Goal: Communication & Community: Answer question/provide support

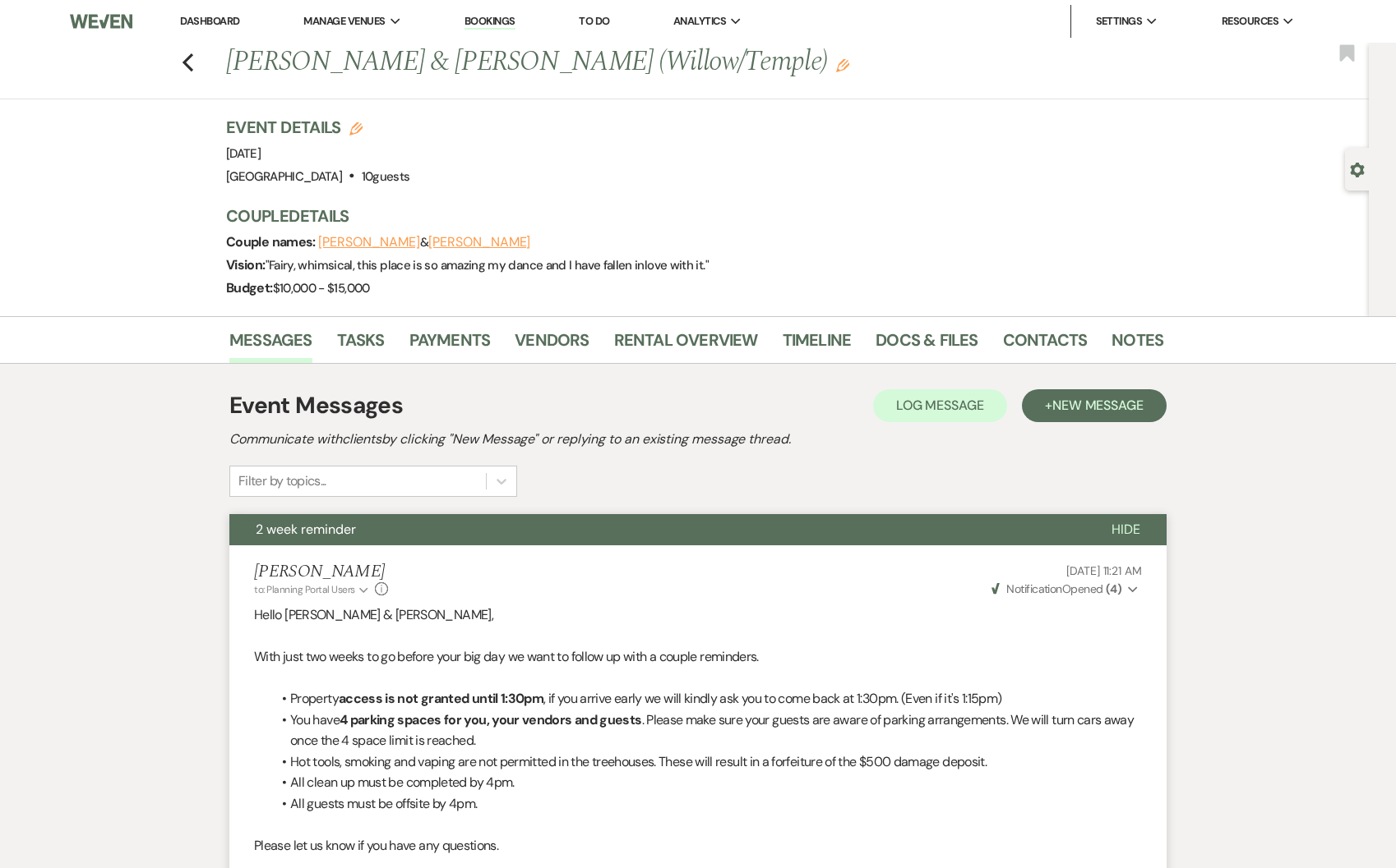
click at [193, 20] on link "Dashboard" at bounding box center [209, 21] width 59 height 14
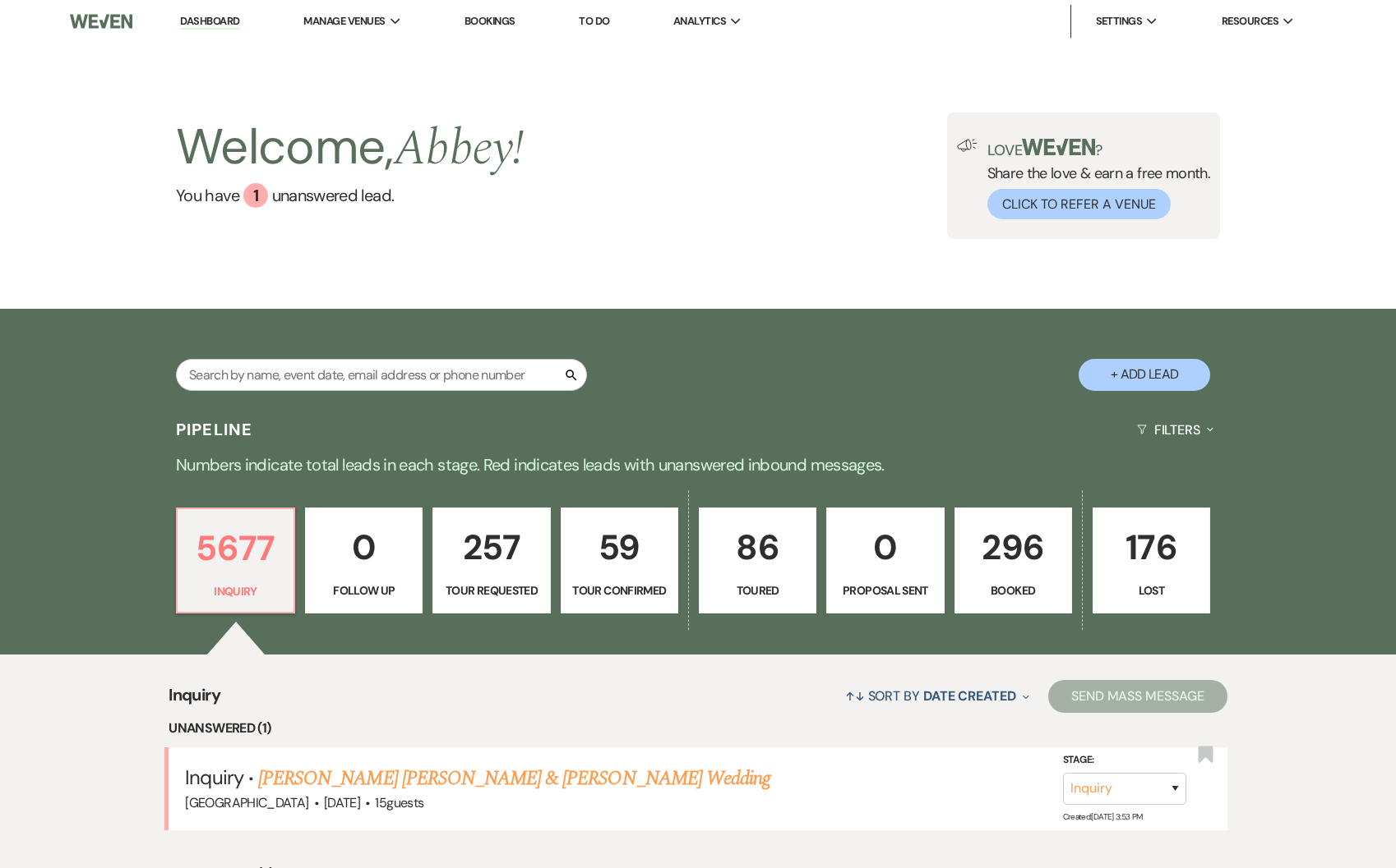
click at [993, 520] on p "296" at bounding box center [1013, 548] width 96 height 55
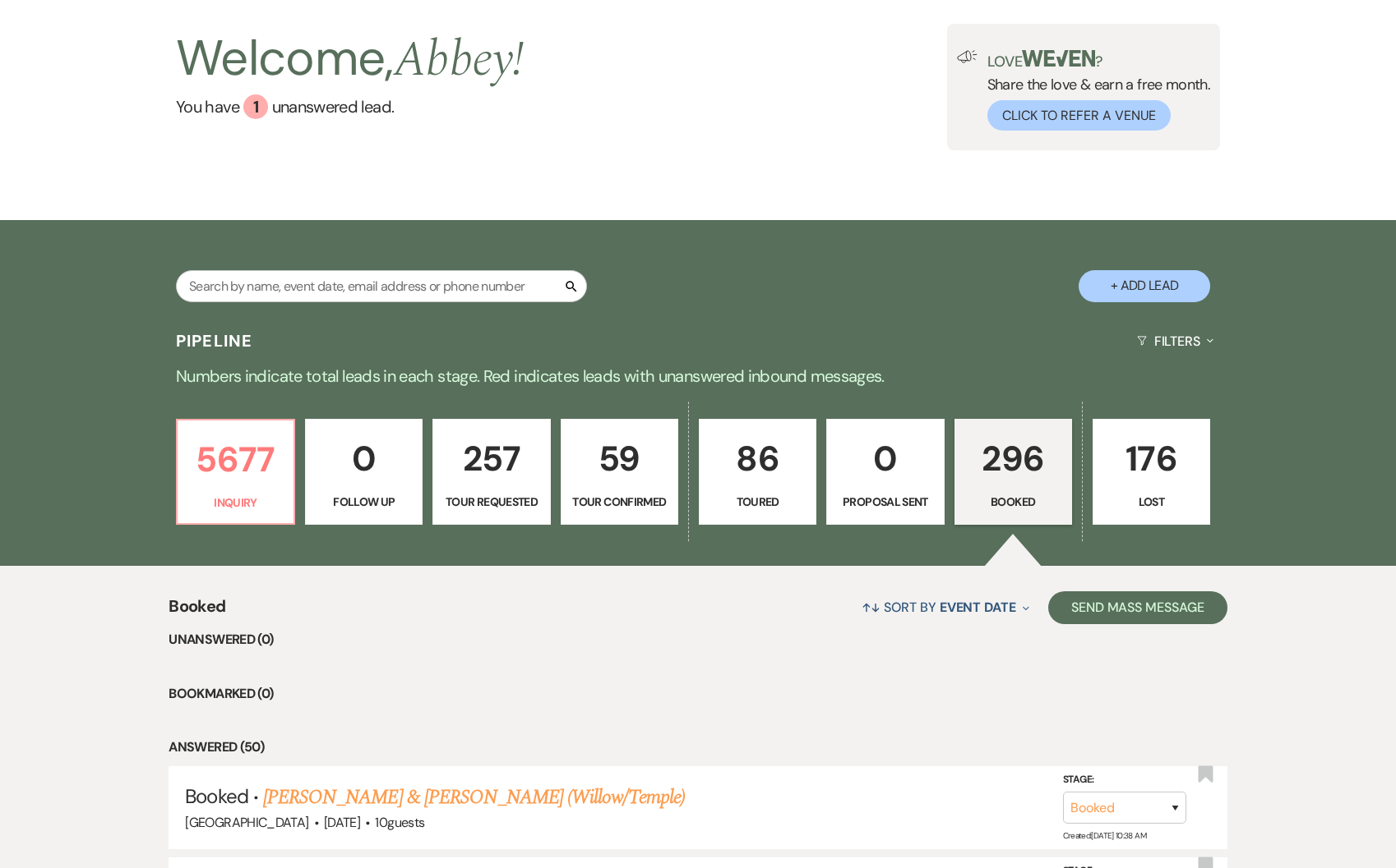
scroll to position [298, 0]
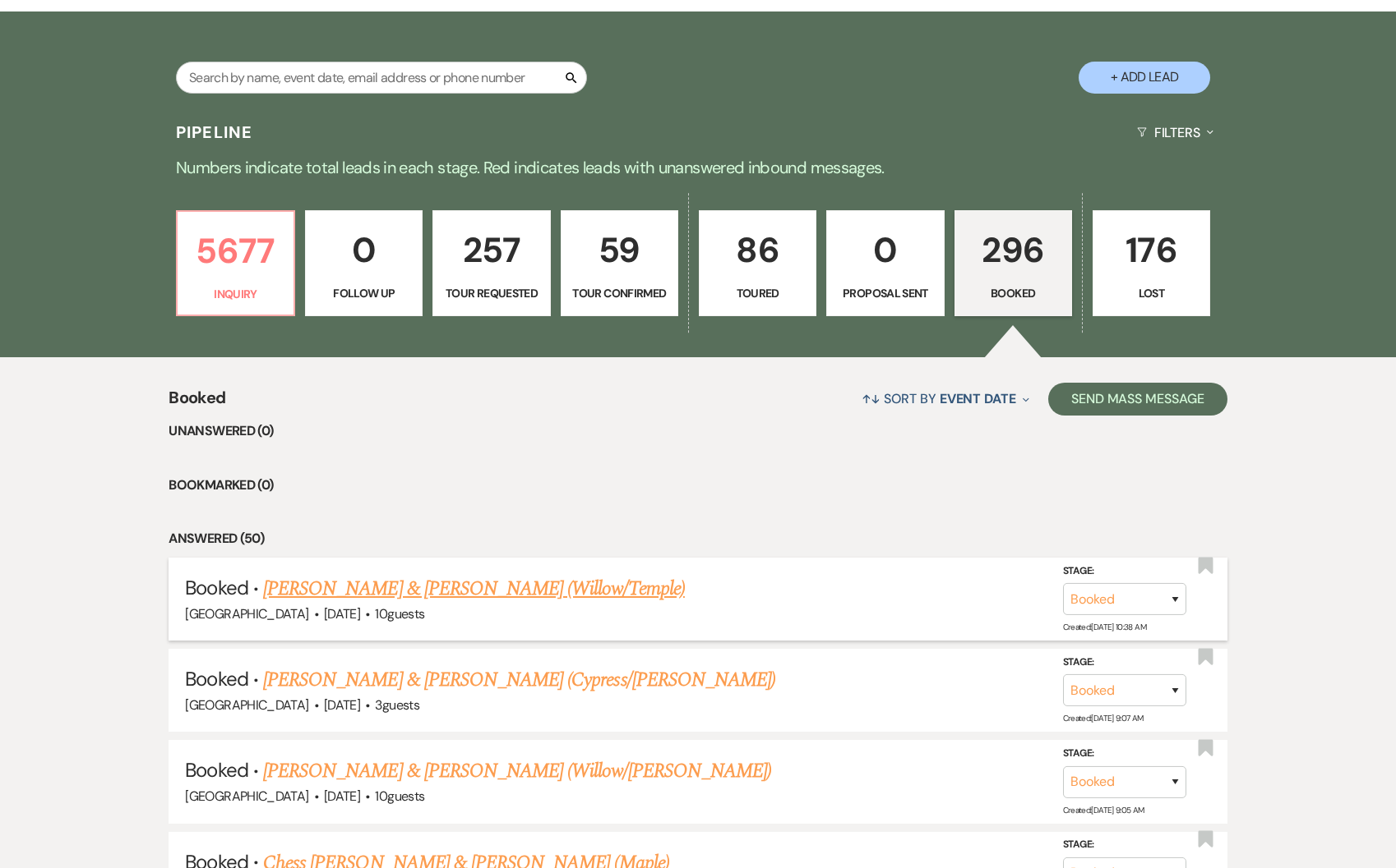
click at [380, 583] on link "[PERSON_NAME] & [PERSON_NAME] (Willow/Temple)" at bounding box center [474, 589] width 422 height 30
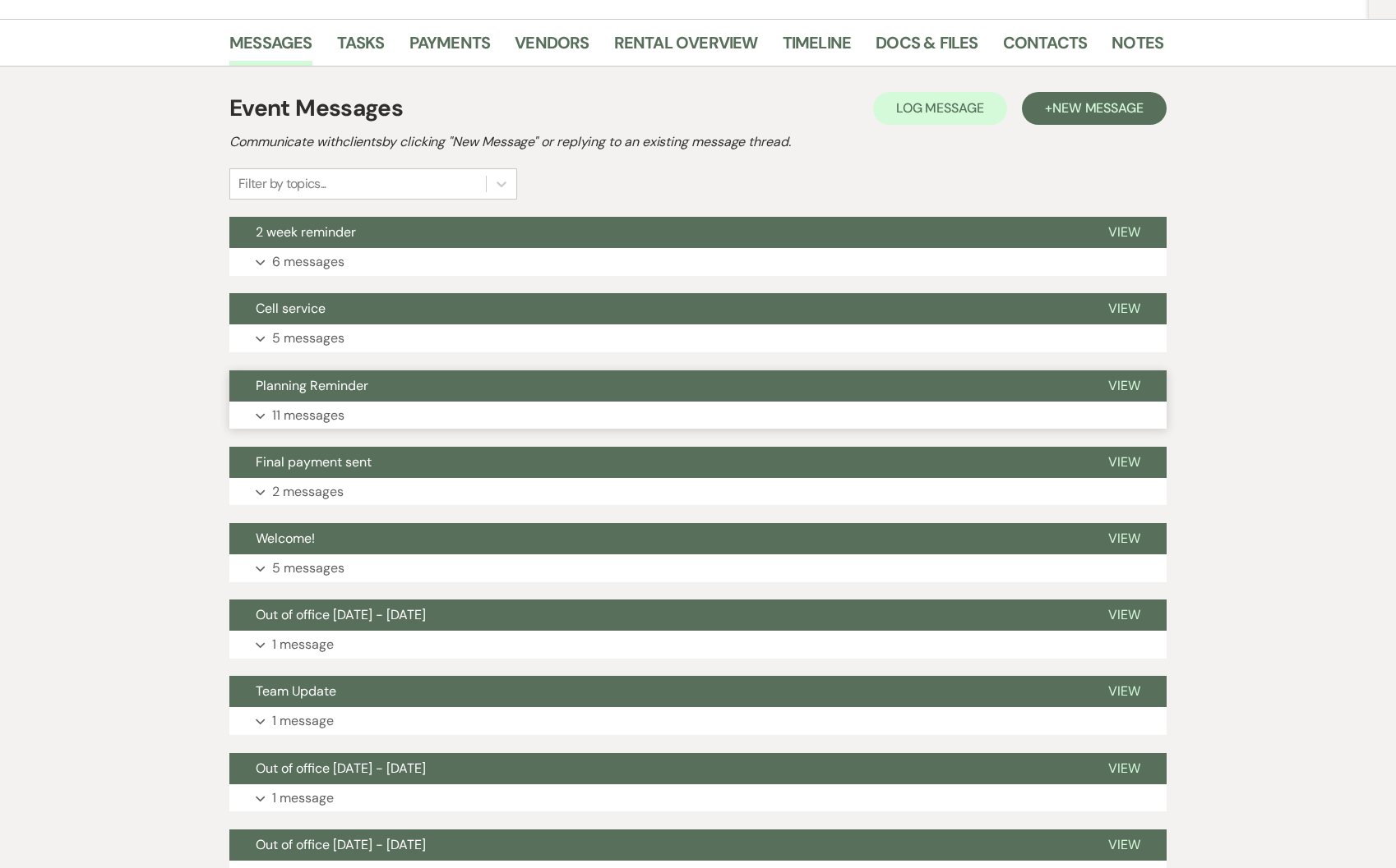
click at [314, 400] on button "Planning Reminder" at bounding box center [655, 386] width 853 height 31
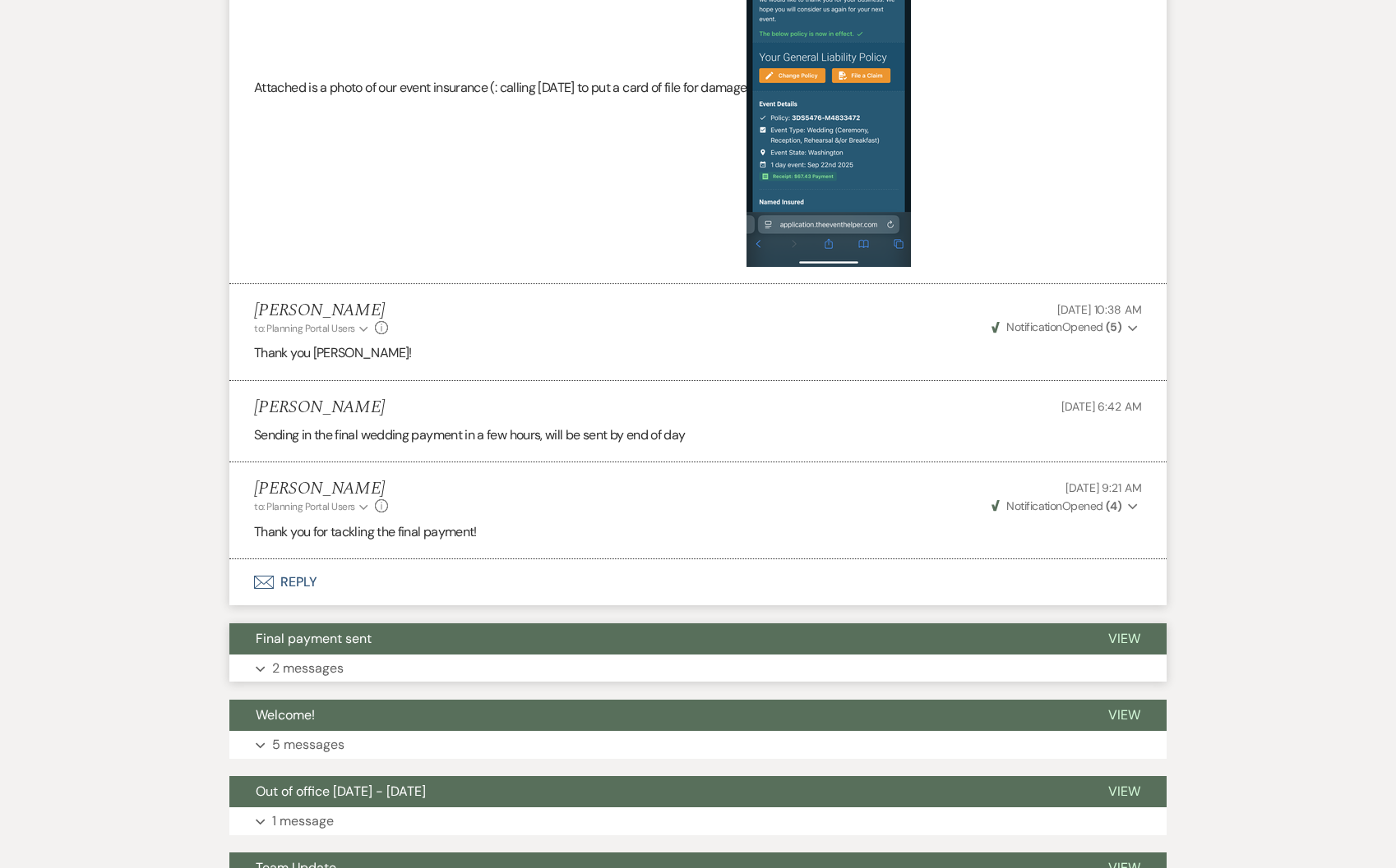
scroll to position [3247, 0]
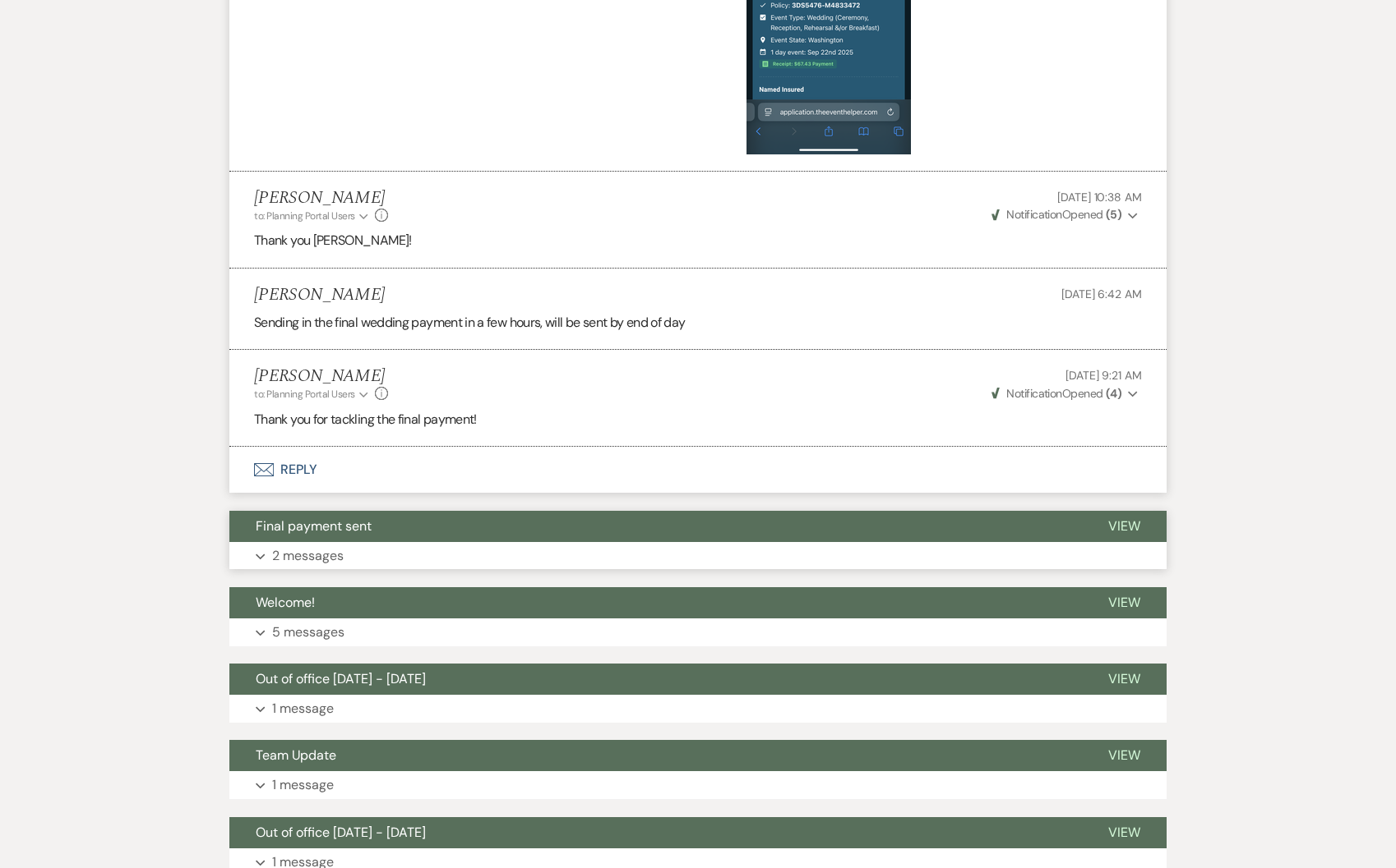
click at [407, 542] on button "Final payment sent" at bounding box center [655, 526] width 853 height 31
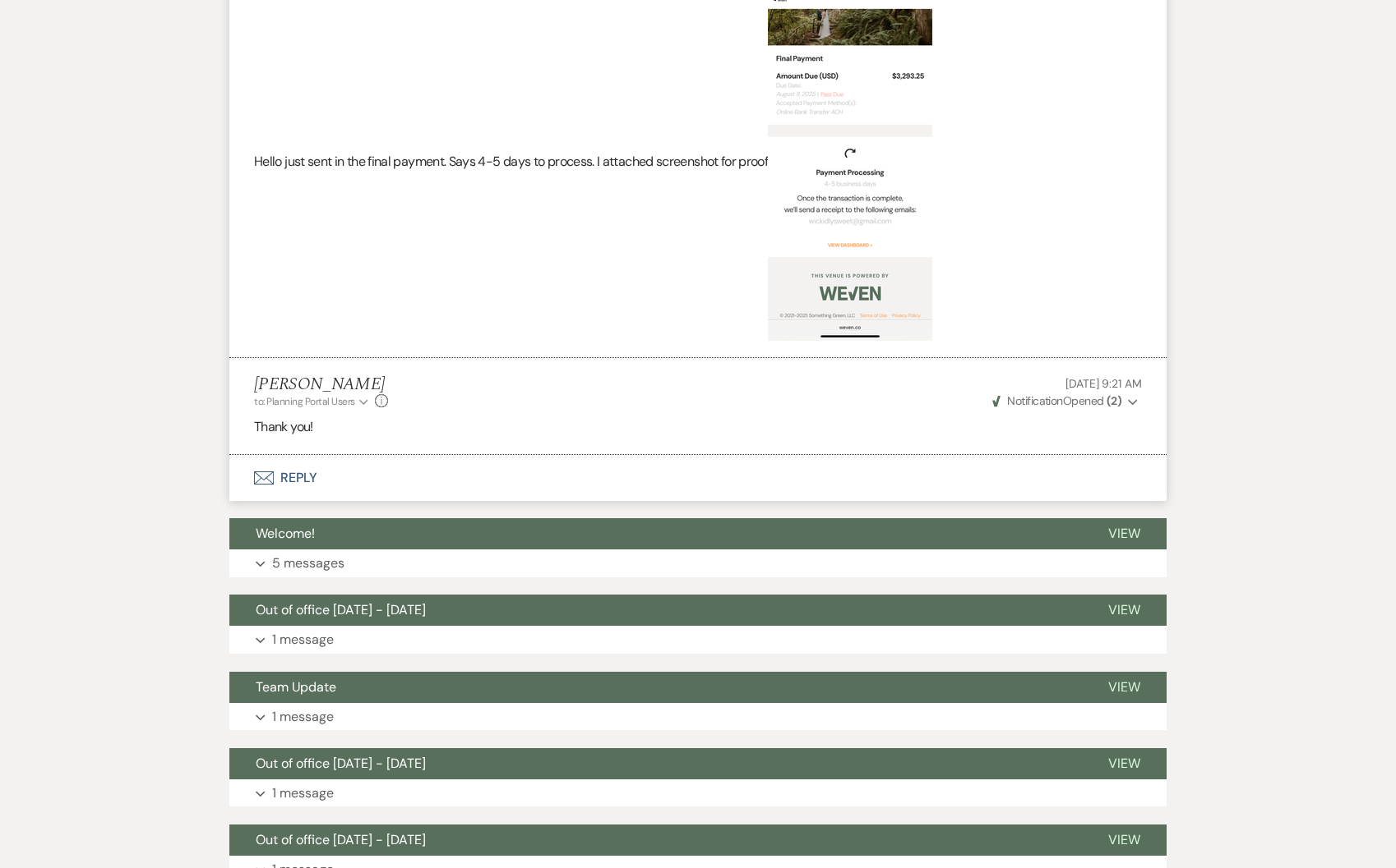
scroll to position [4053, 0]
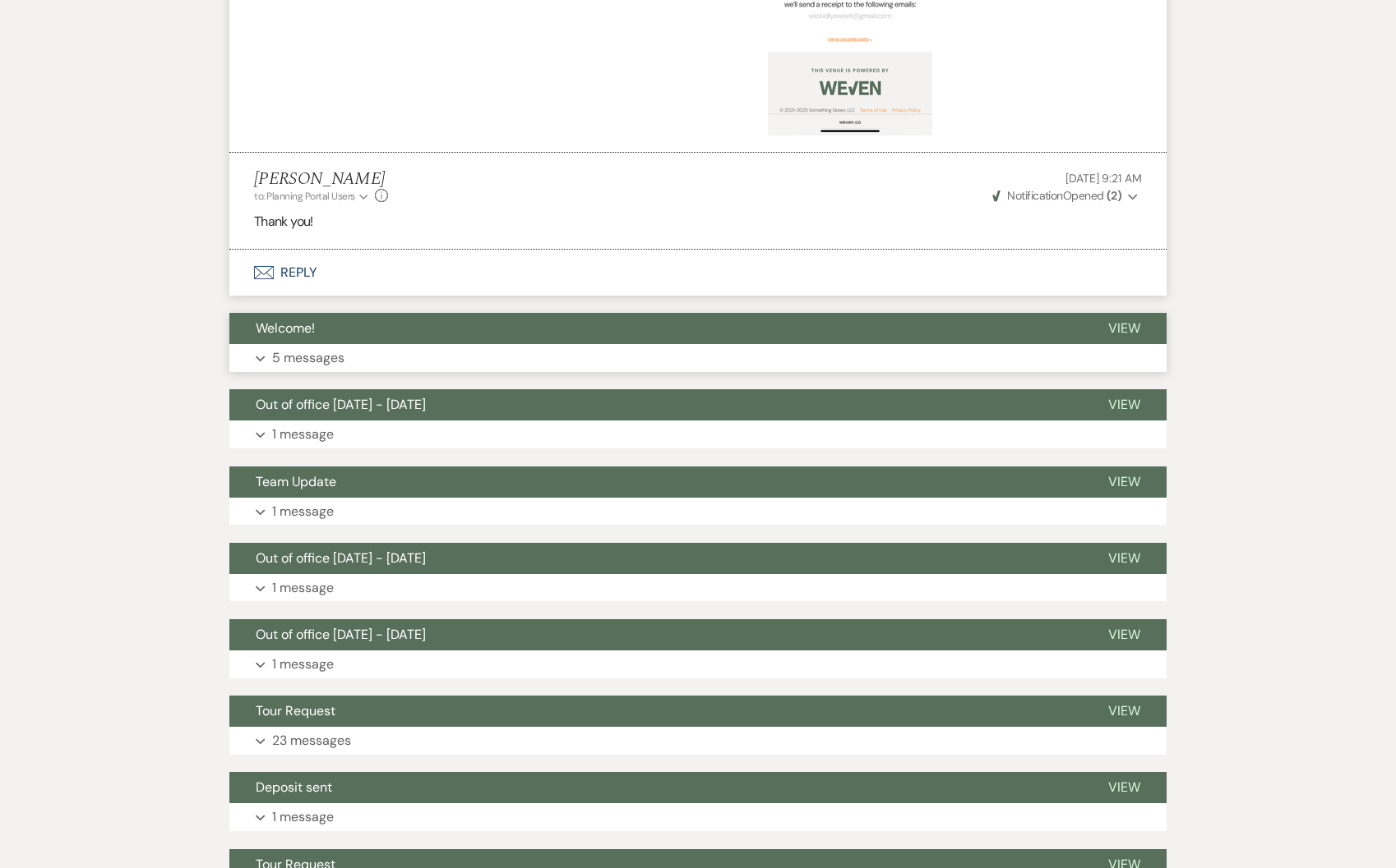
click at [365, 344] on button "Welcome!" at bounding box center [655, 328] width 853 height 31
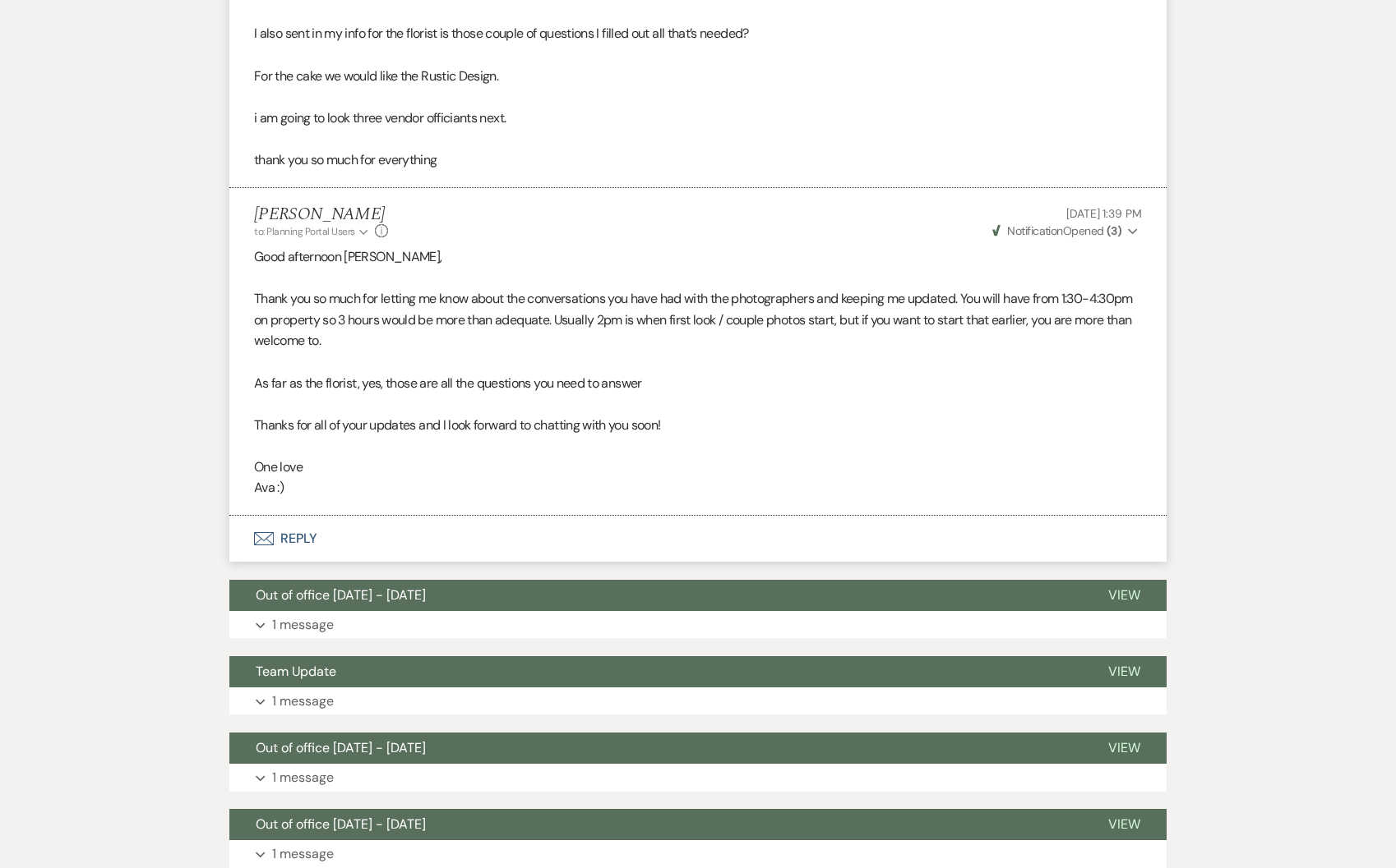
scroll to position [6367, 0]
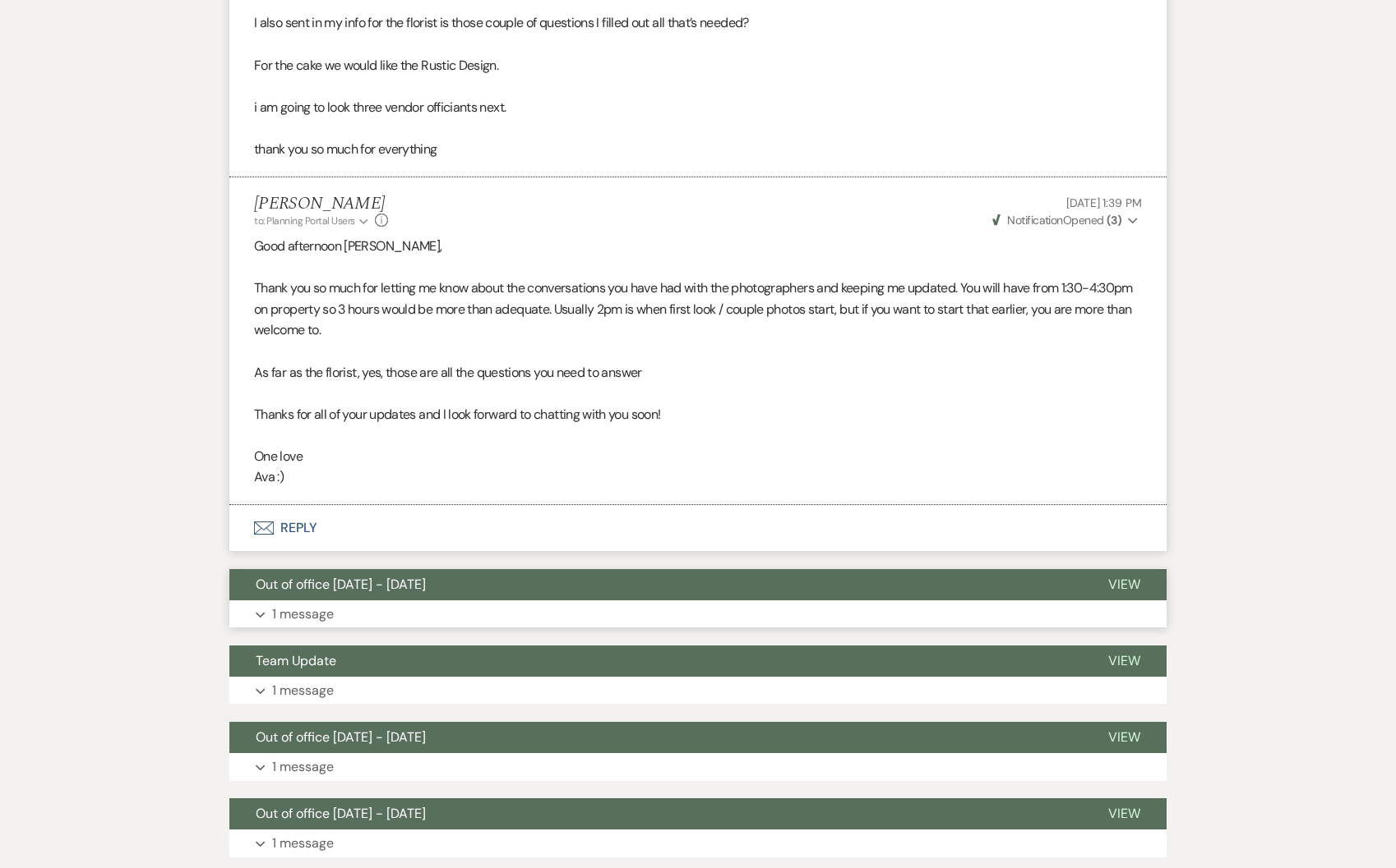
click at [299, 625] on p "1 message" at bounding box center [303, 614] width 62 height 21
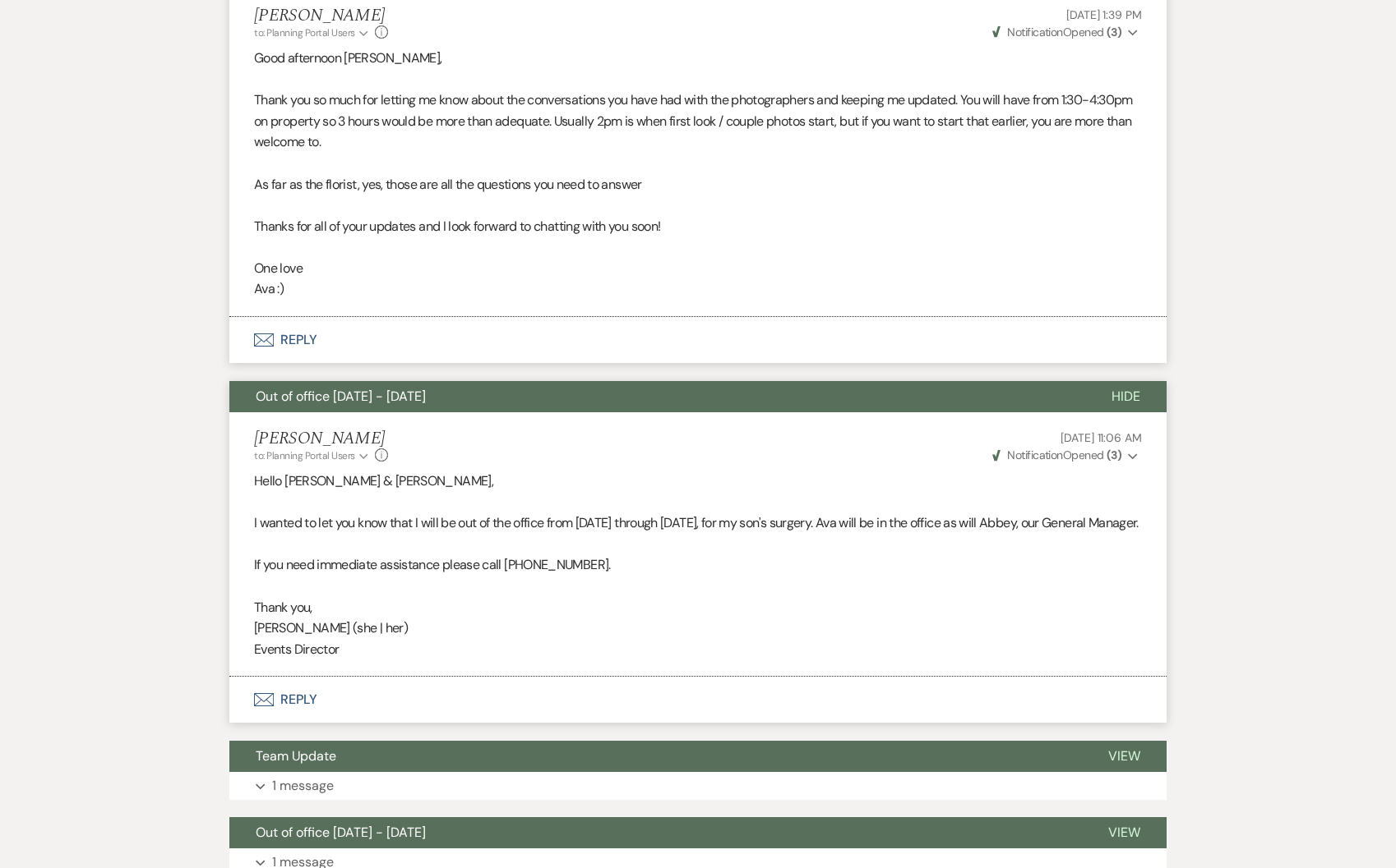
scroll to position [6575, 0]
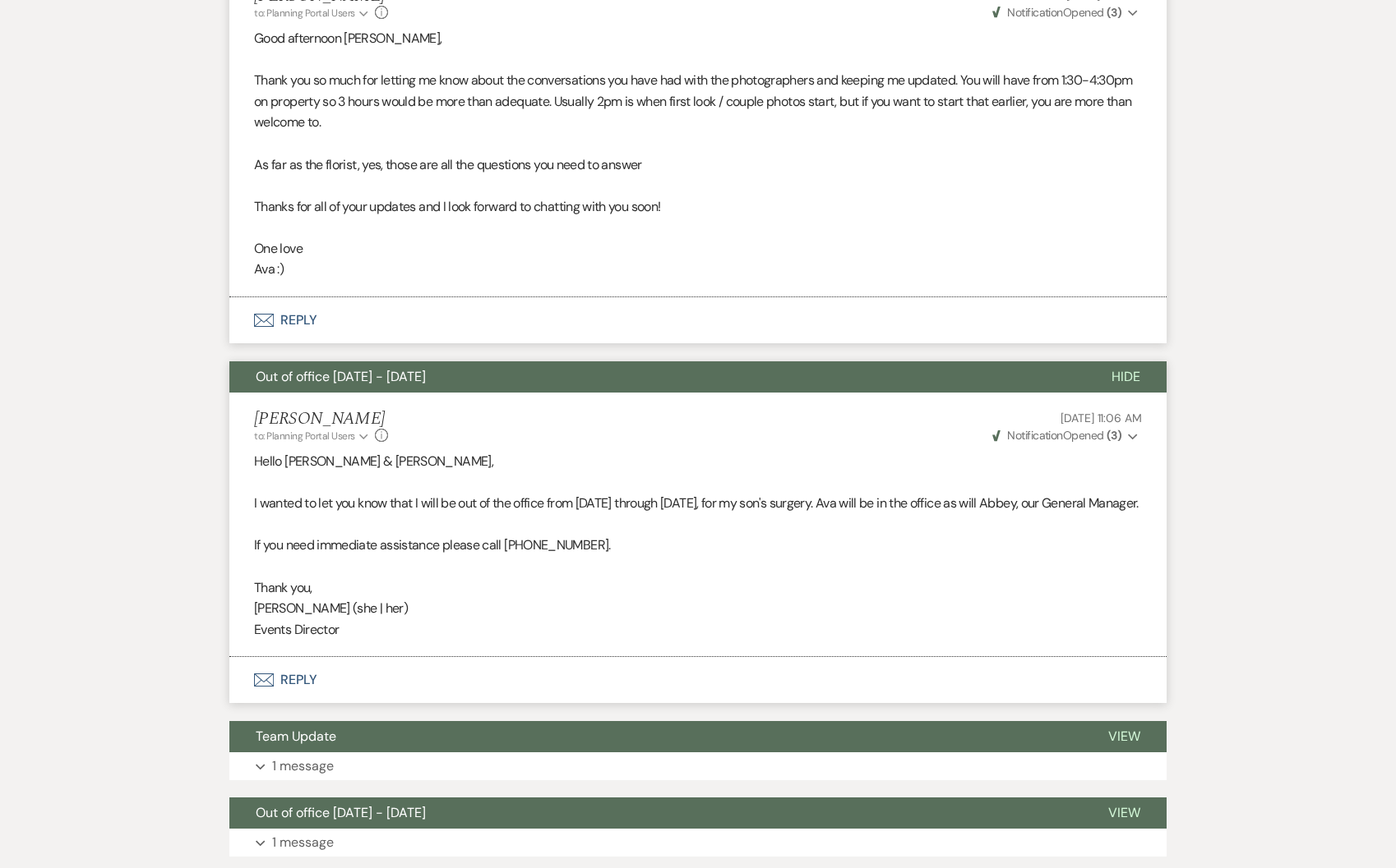
click at [425, 386] on span "Out of office [DATE] - [DATE]" at bounding box center [340, 377] width 170 height 18
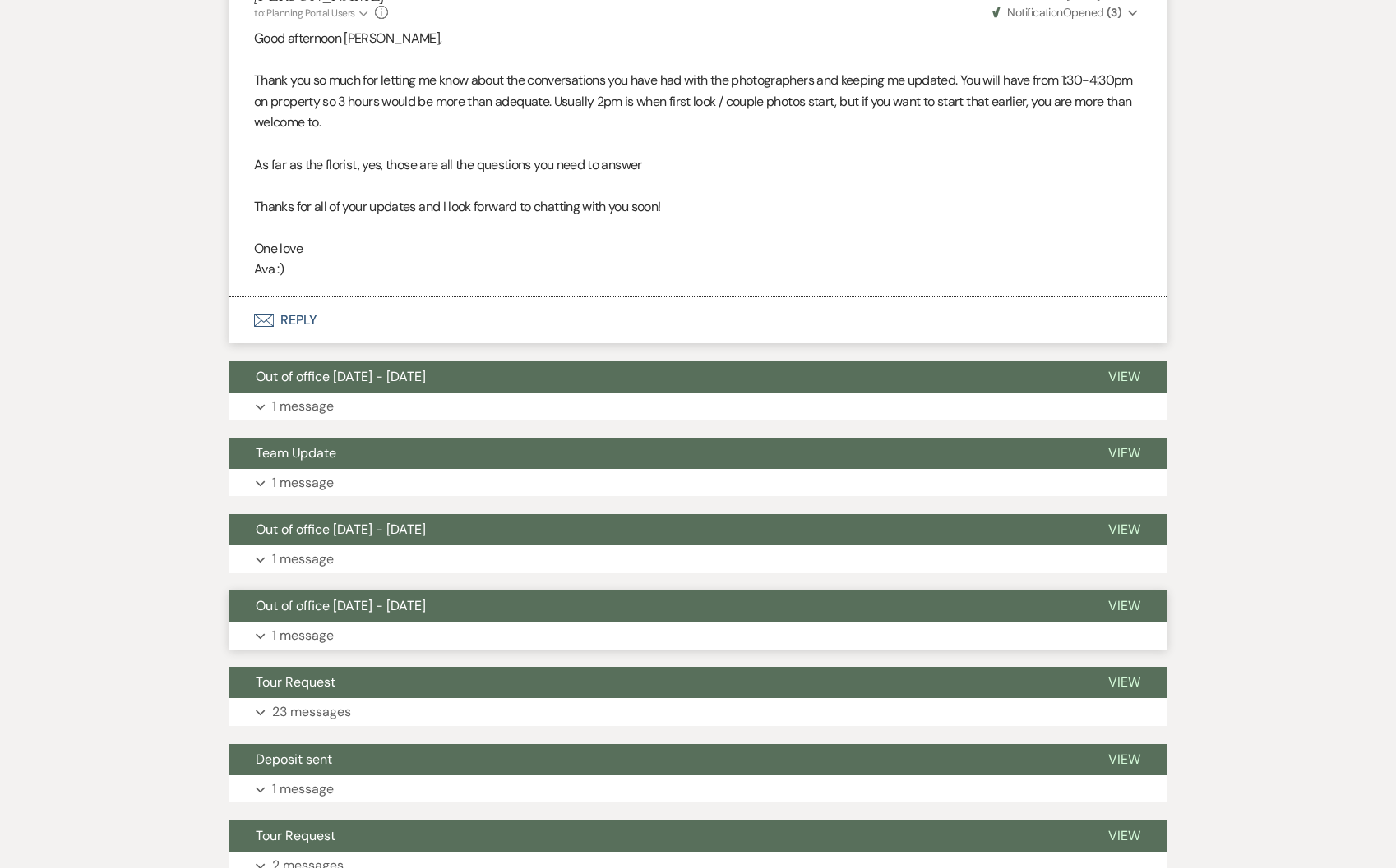
click at [395, 644] on button "Expand 1 message" at bounding box center [698, 636] width 937 height 28
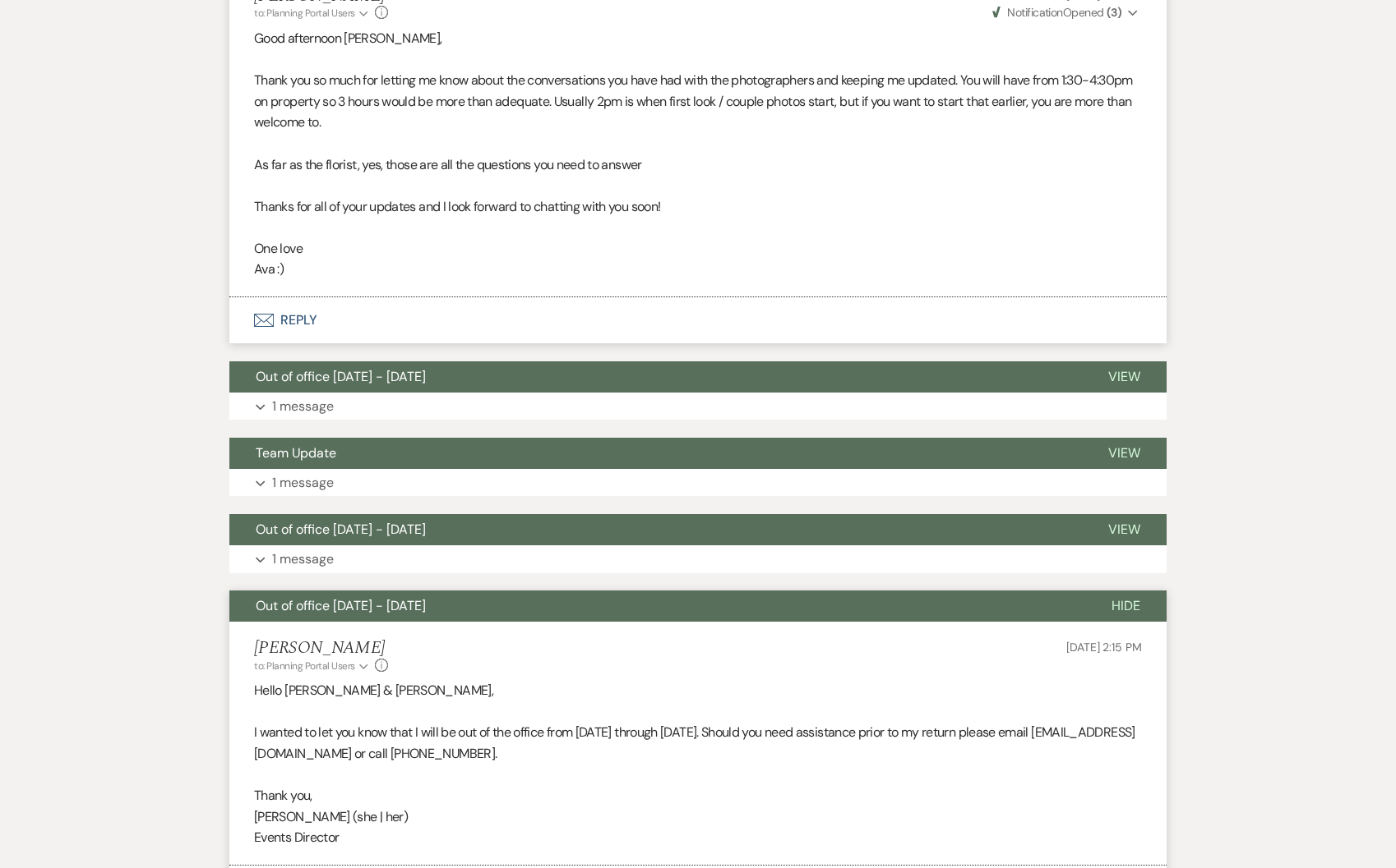
click at [411, 614] on span "Out of office [DATE] - [DATE]" at bounding box center [340, 606] width 170 height 18
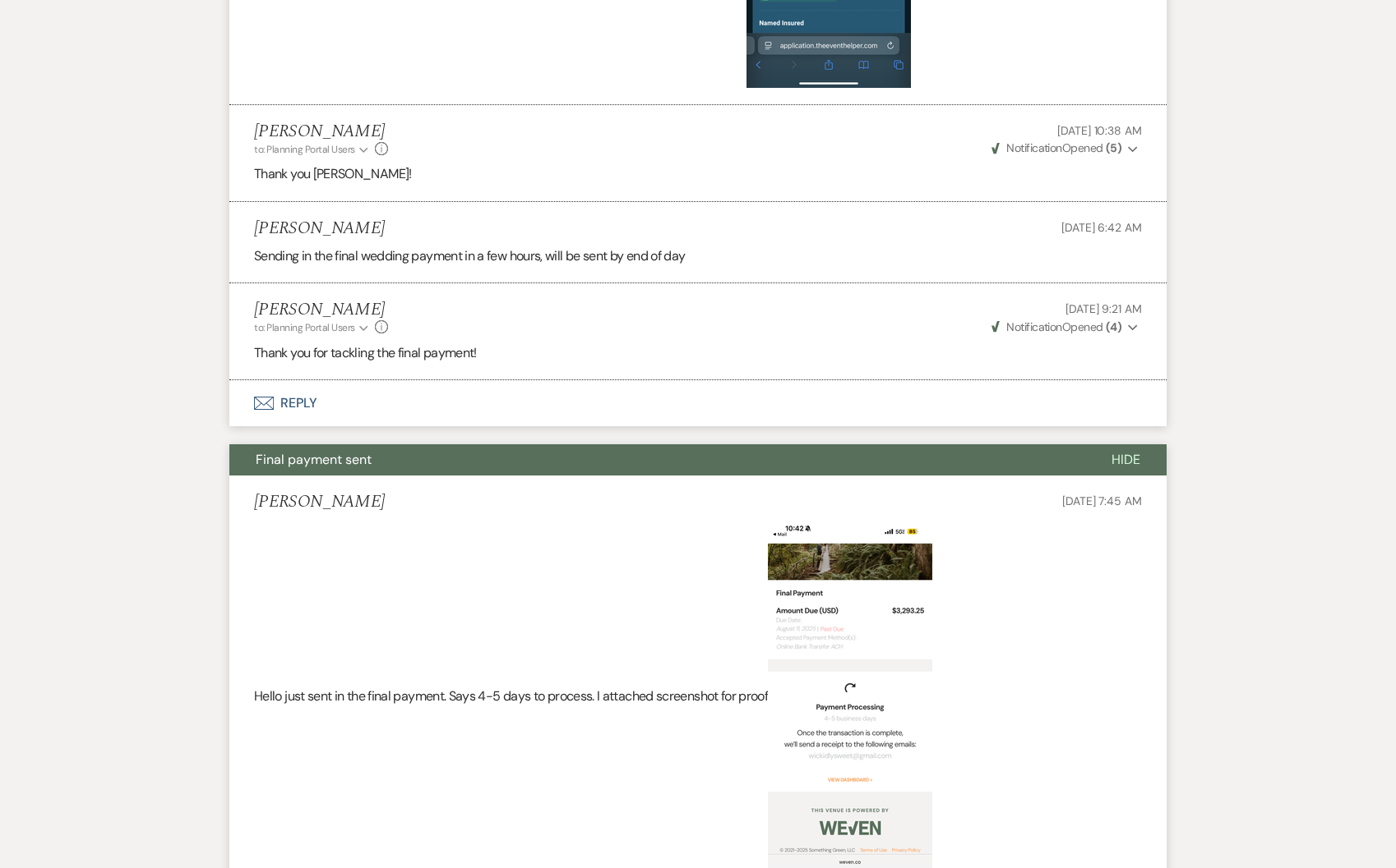
scroll to position [3525, 0]
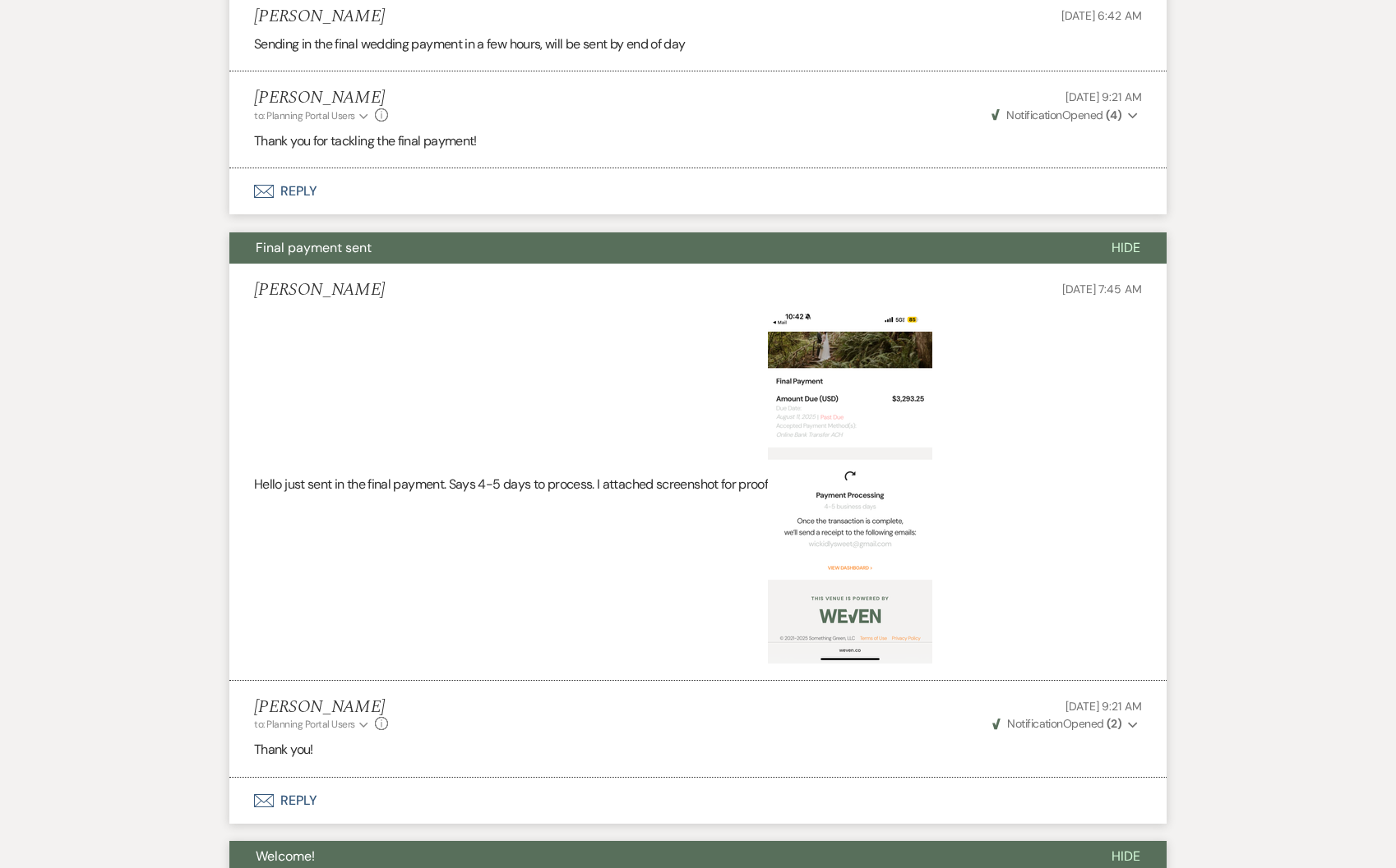
click at [360, 255] on button "Final payment sent" at bounding box center [656, 247] width 855 height 31
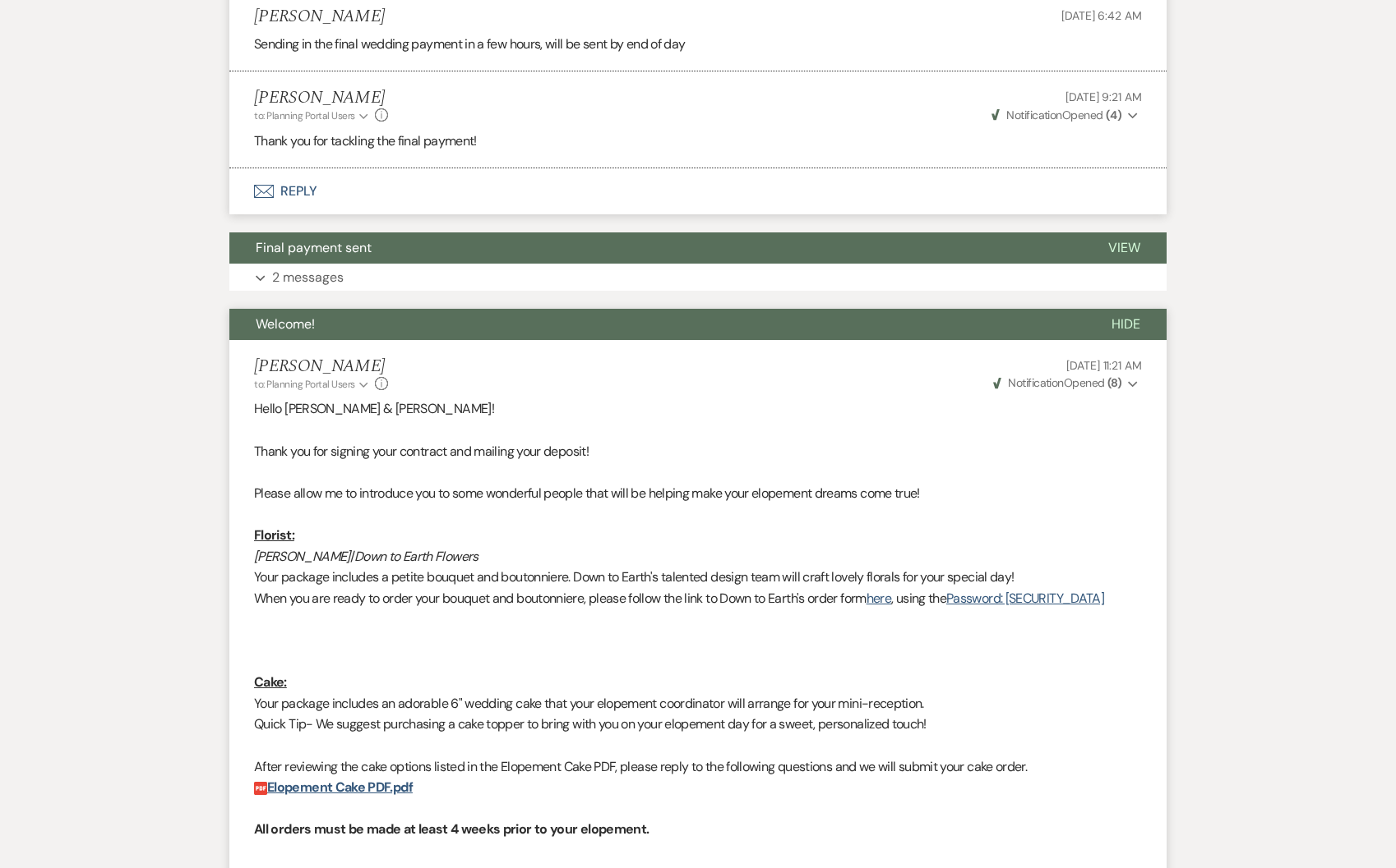
click at [400, 340] on button "Welcome!" at bounding box center [656, 324] width 855 height 31
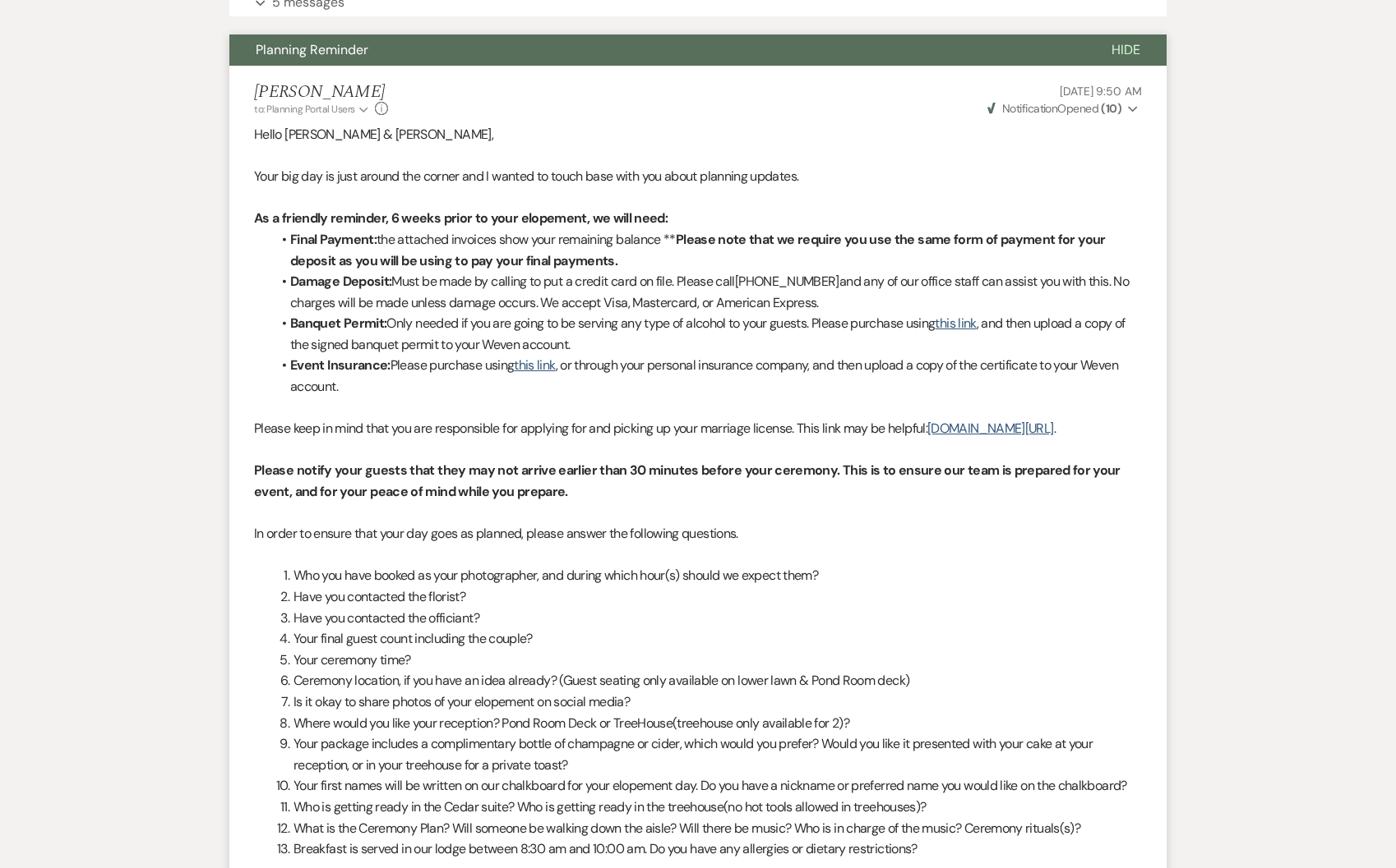
scroll to position [94, 0]
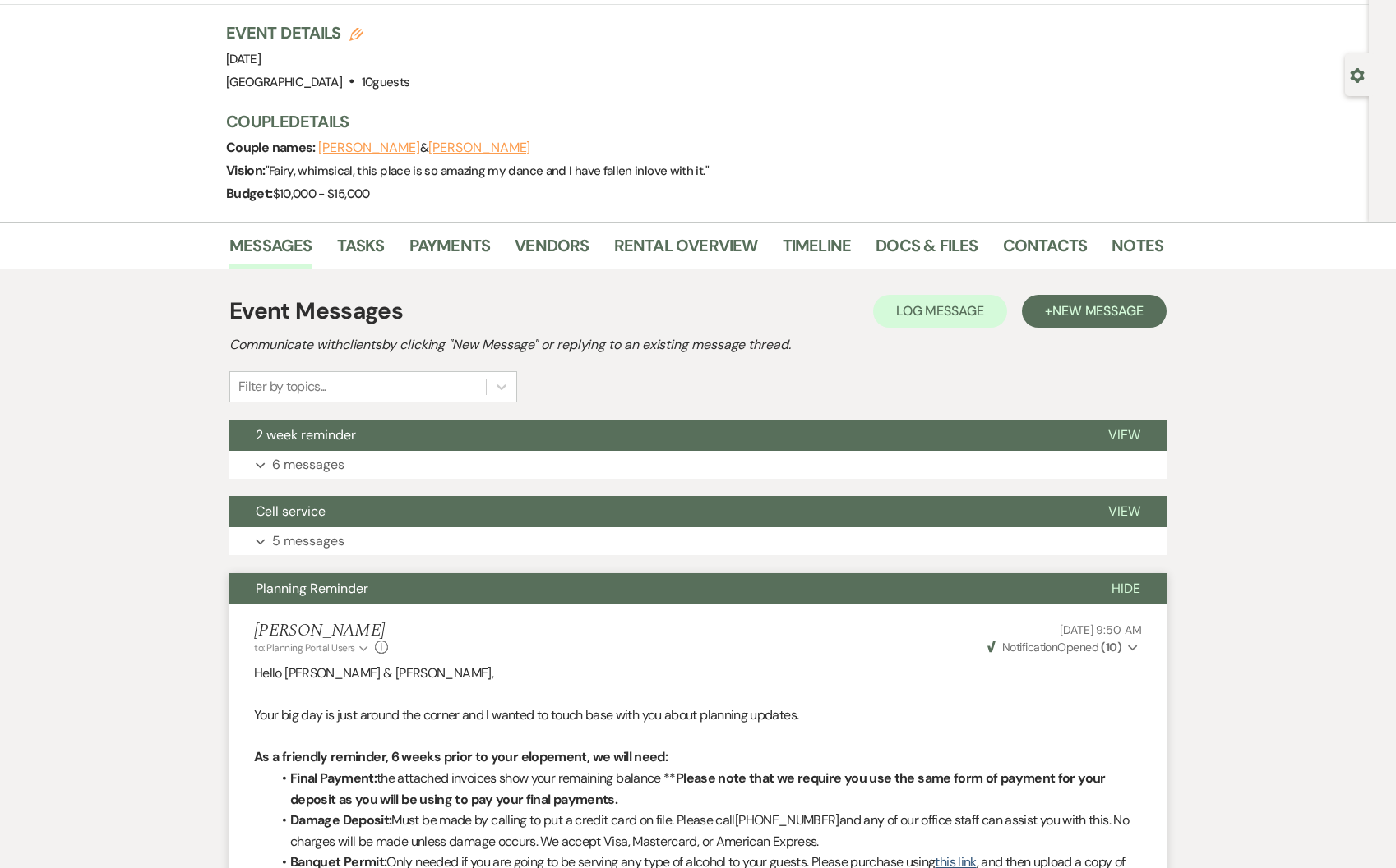
click at [373, 577] on button "Planning Reminder" at bounding box center [656, 588] width 855 height 31
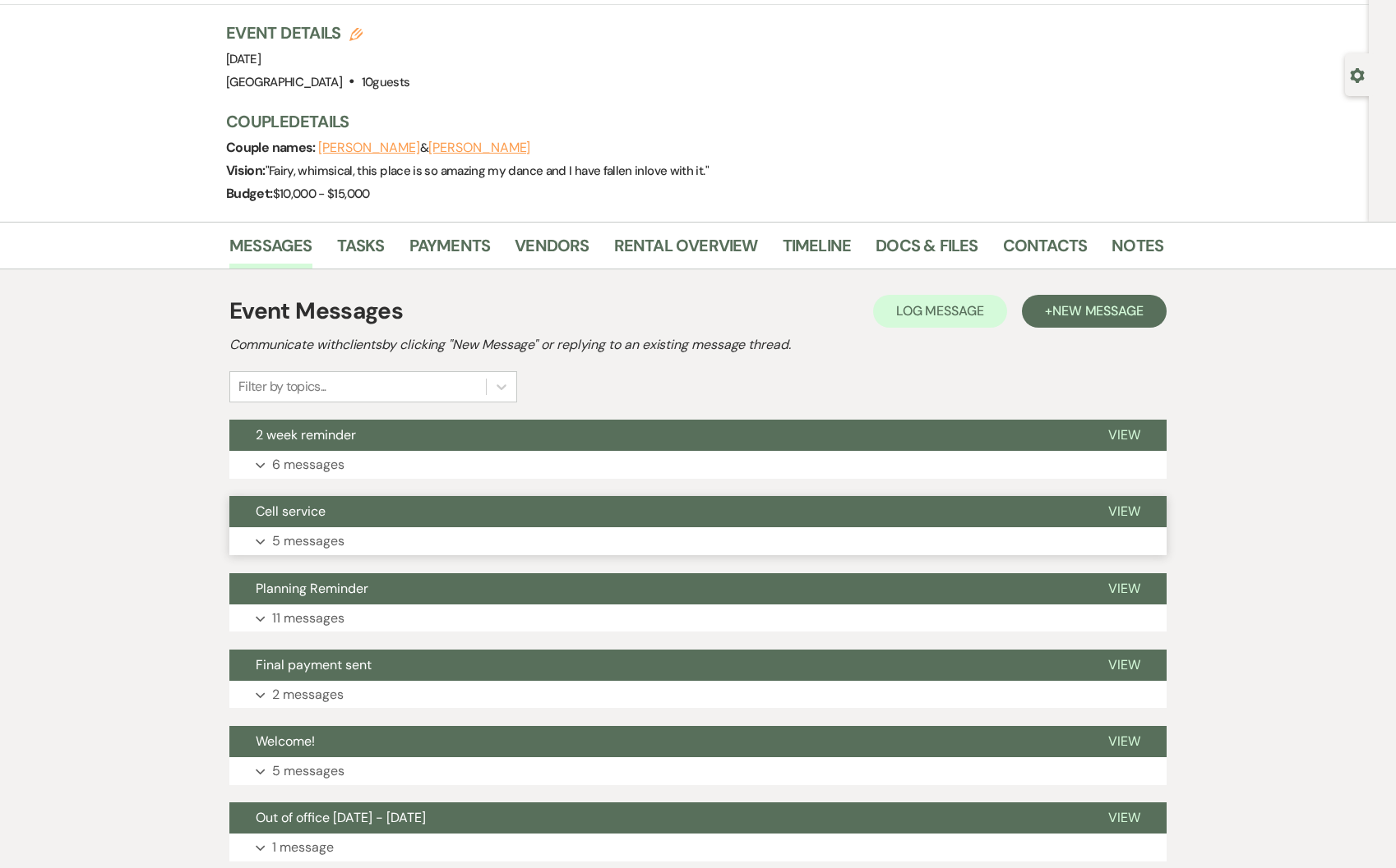
click at [363, 531] on button "Expand 5 messages" at bounding box center [698, 541] width 937 height 28
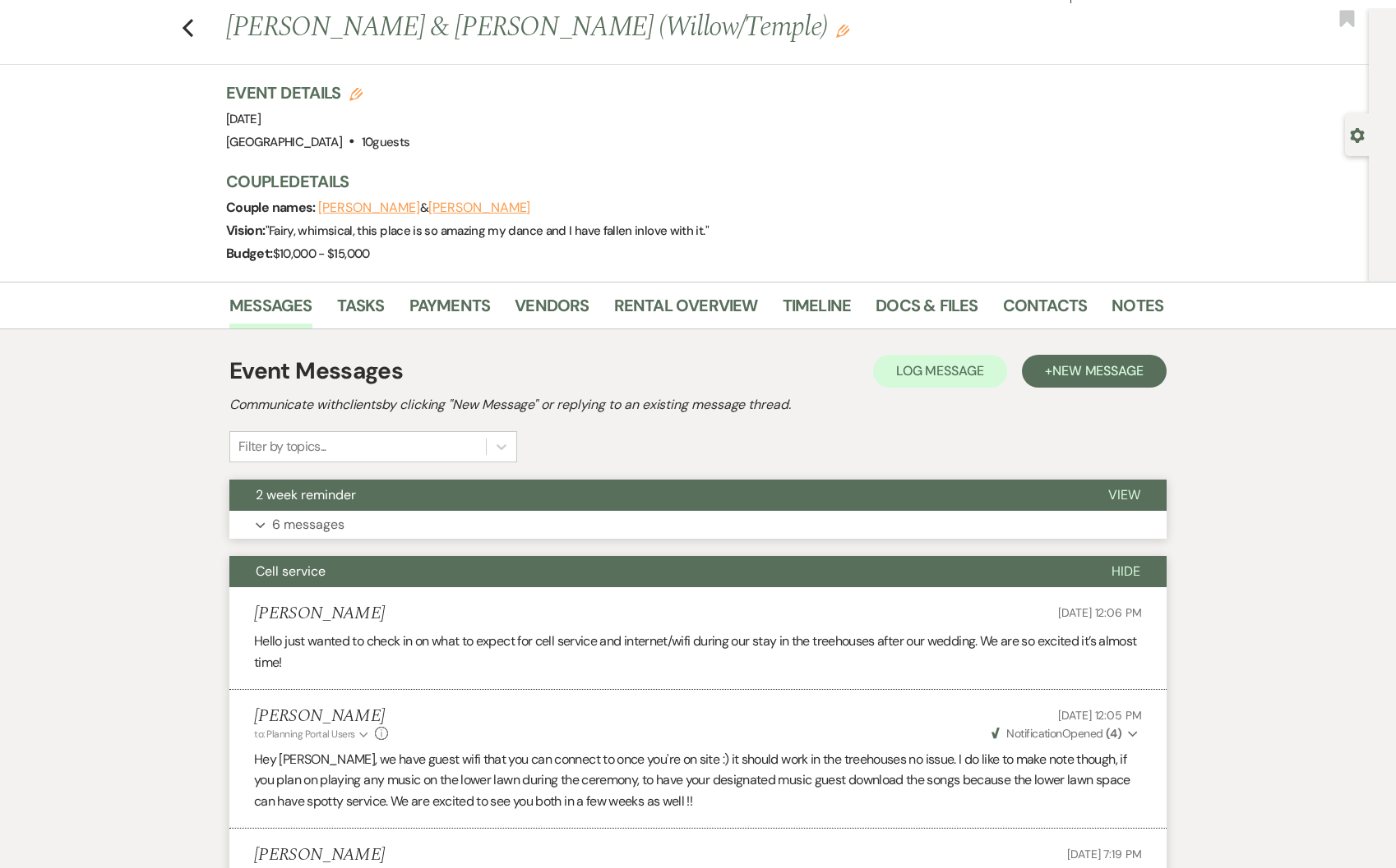
scroll to position [0, 0]
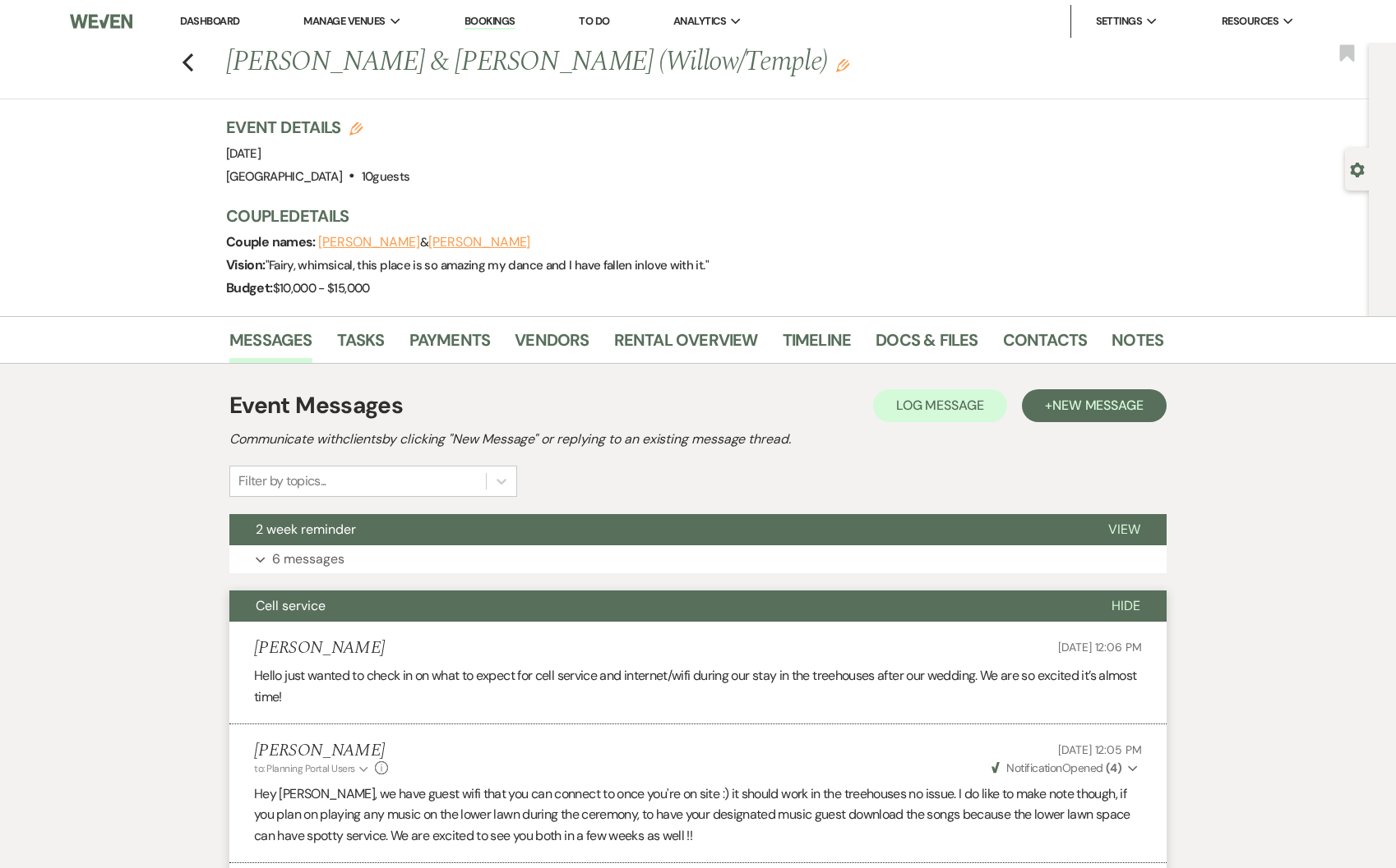
click at [298, 603] on span "Cell service" at bounding box center [290, 606] width 70 height 18
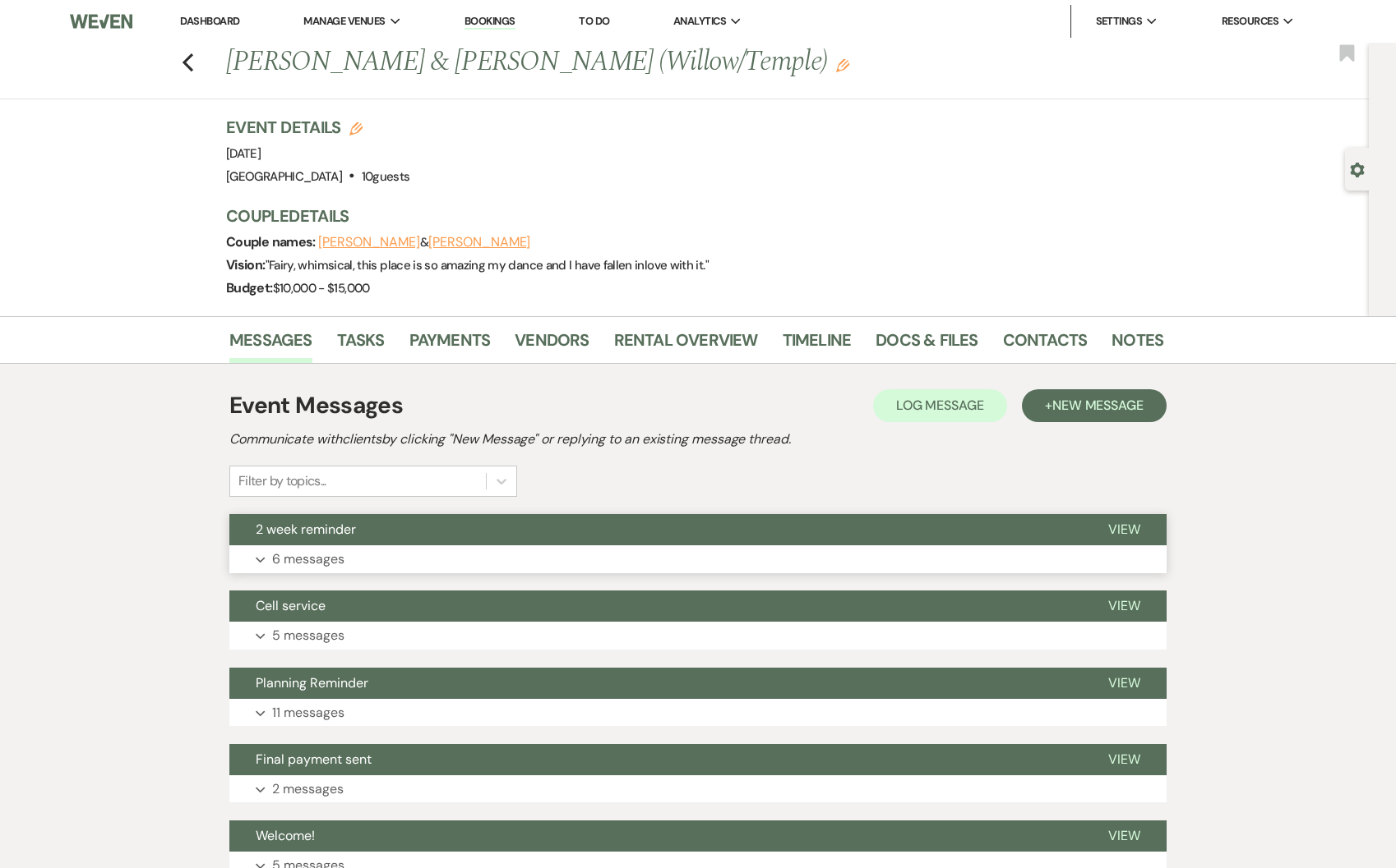
click at [330, 546] on button "Expand 6 messages" at bounding box center [698, 560] width 937 height 28
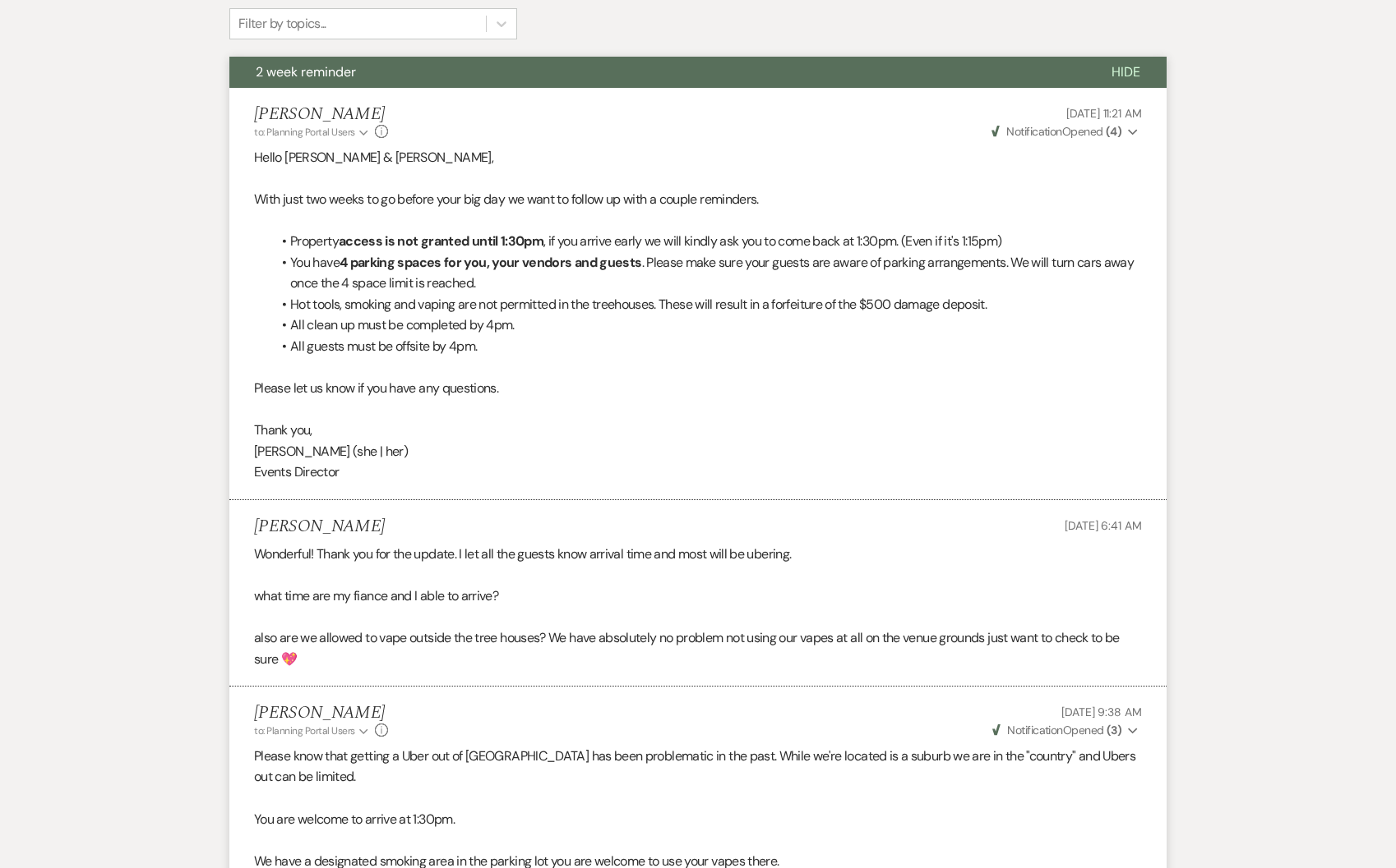
scroll to position [443, 0]
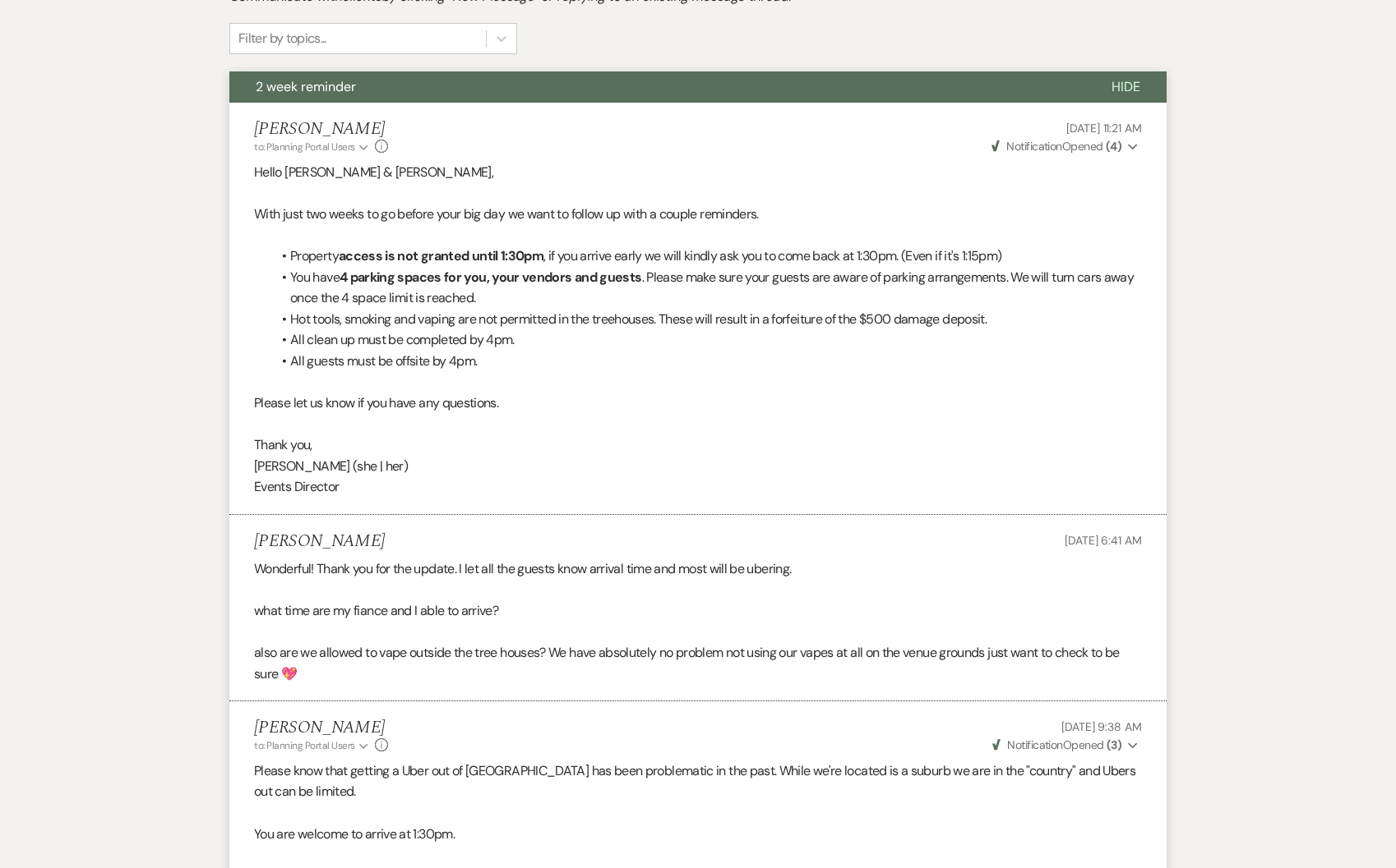
click at [1122, 79] on span "Hide" at bounding box center [1126, 87] width 29 height 18
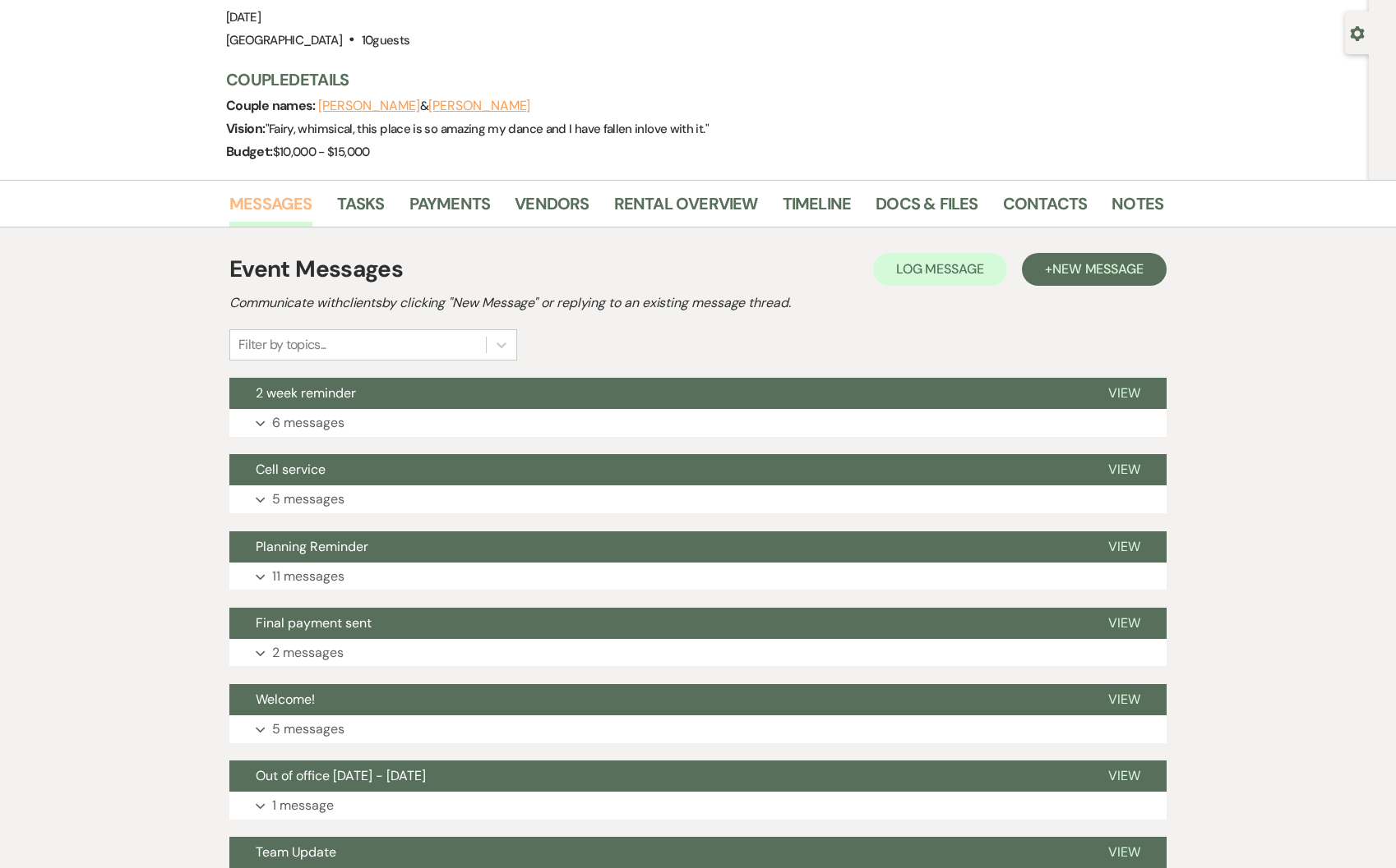
scroll to position [135, 0]
